Goal: Navigation & Orientation: Find specific page/section

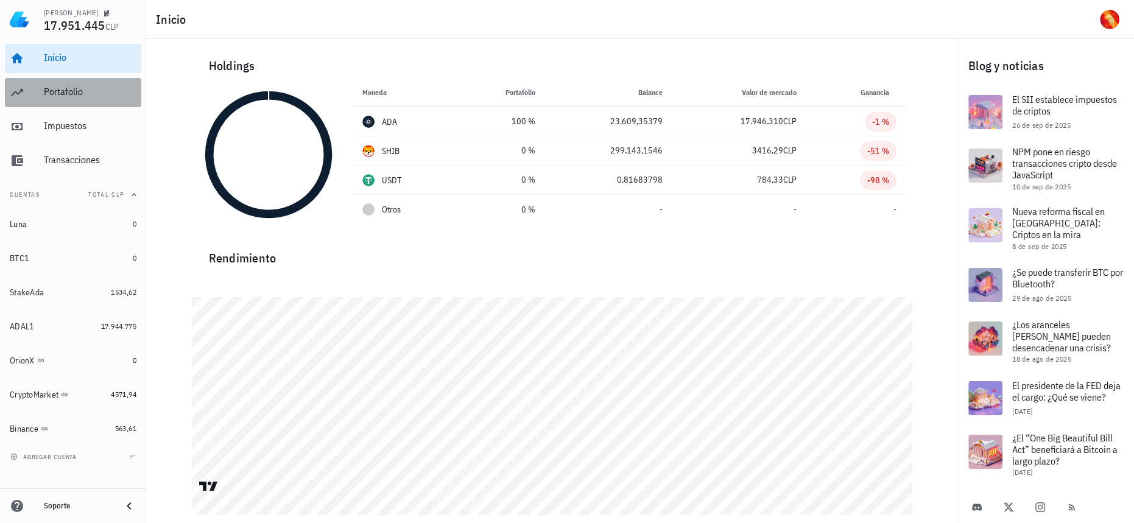
click at [108, 80] on div "Portafolio" at bounding box center [90, 92] width 93 height 27
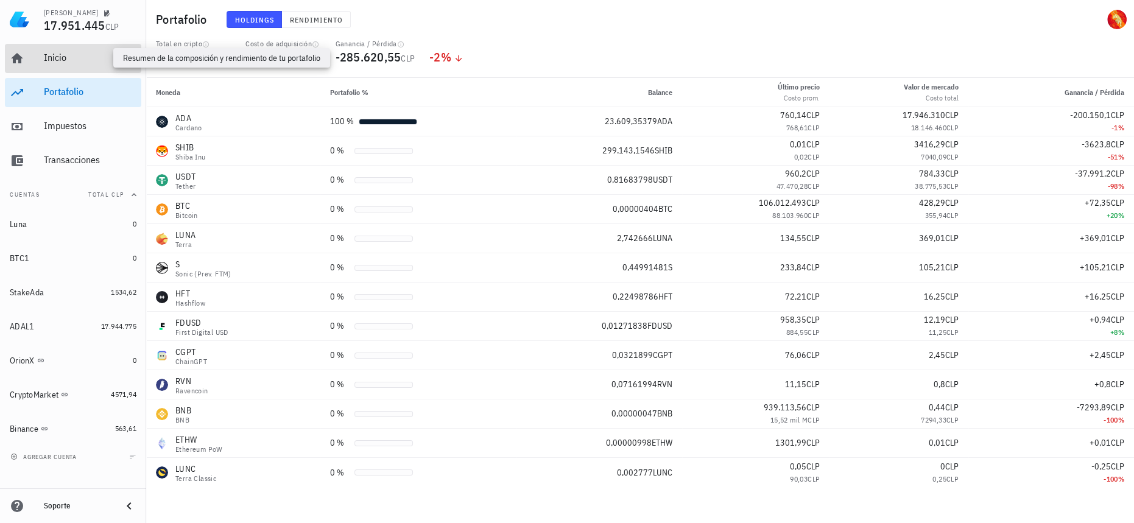
click at [113, 60] on div "Inicio" at bounding box center [90, 58] width 93 height 12
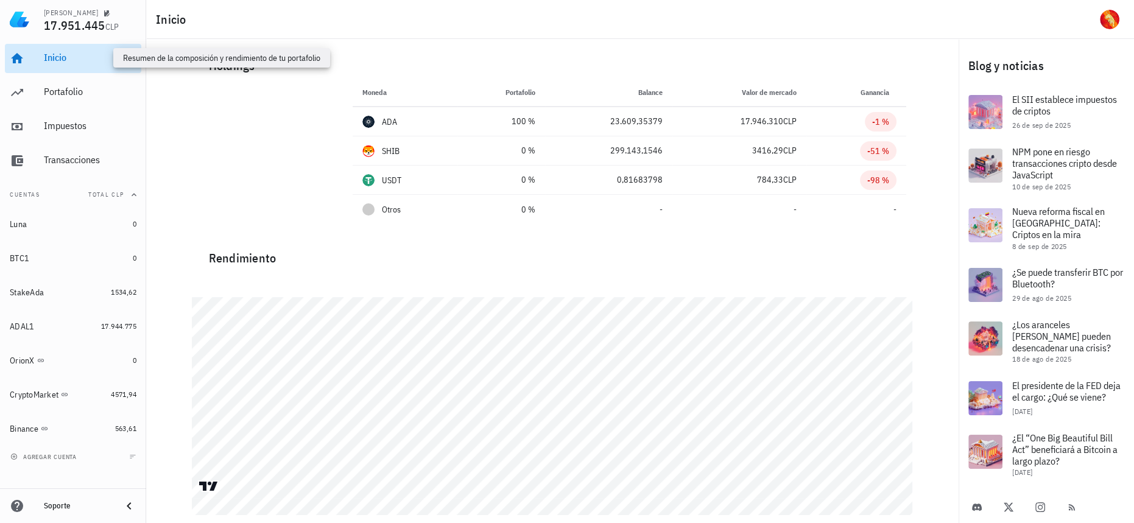
click at [113, 60] on div "Inicio" at bounding box center [90, 58] width 93 height 12
